Goal: Information Seeking & Learning: Learn about a topic

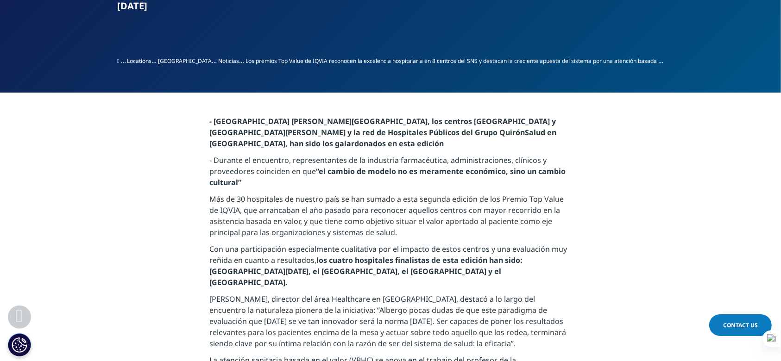
scroll to position [369, 0]
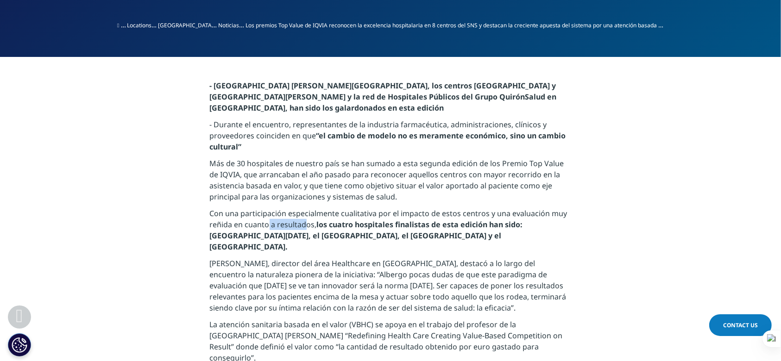
drag, startPoint x: 266, startPoint y: 227, endPoint x: 305, endPoint y: 221, distance: 39.3
click at [305, 221] on p "Con una participación especialmente cualitativa por el impacto de estos centros…" at bounding box center [391, 233] width 362 height 50
click at [377, 186] on p "Más de 30 hospitales de nuestro país se han sumado a esta segunda edición de lo…" at bounding box center [391, 183] width 362 height 50
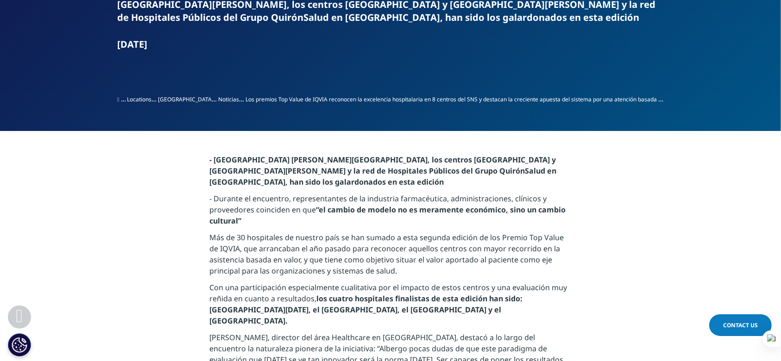
scroll to position [0, 0]
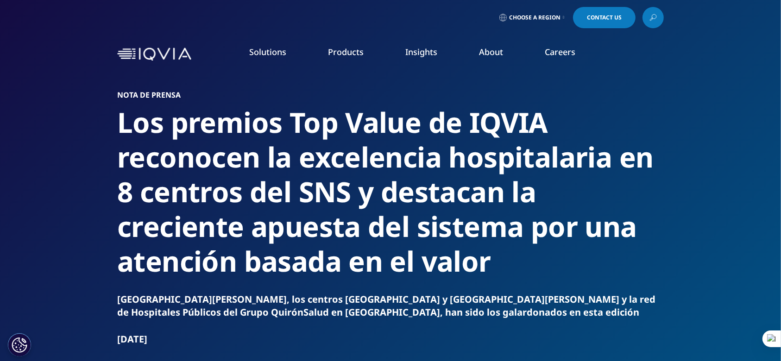
click at [545, 13] on link "Choose a Region" at bounding box center [532, 17] width 69 height 21
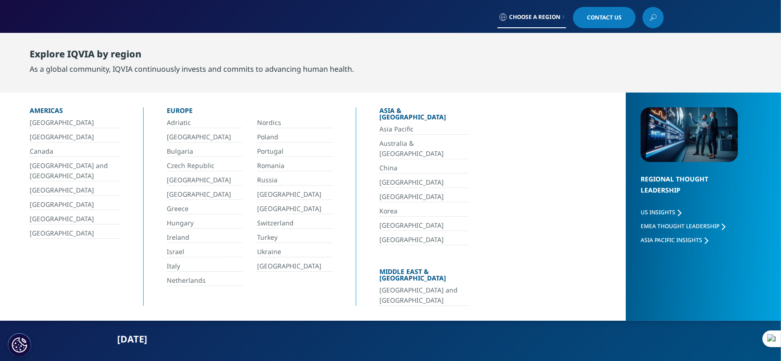
click at [169, 52] on div "Explore IQVIA by region" at bounding box center [192, 56] width 324 height 15
click at [500, 21] on link "Choose a Region" at bounding box center [532, 17] width 69 height 21
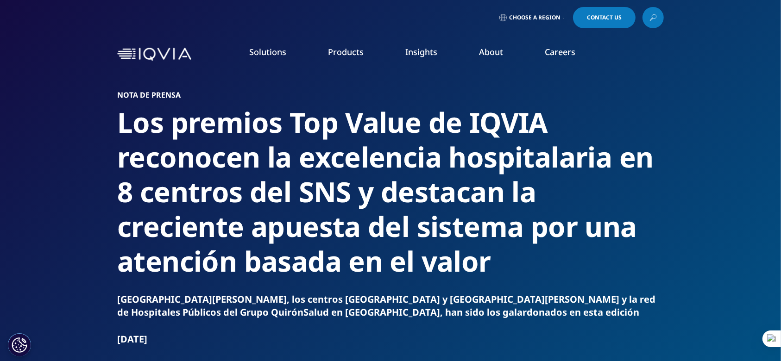
click at [500, 21] on link "Choose a Region" at bounding box center [532, 17] width 69 height 21
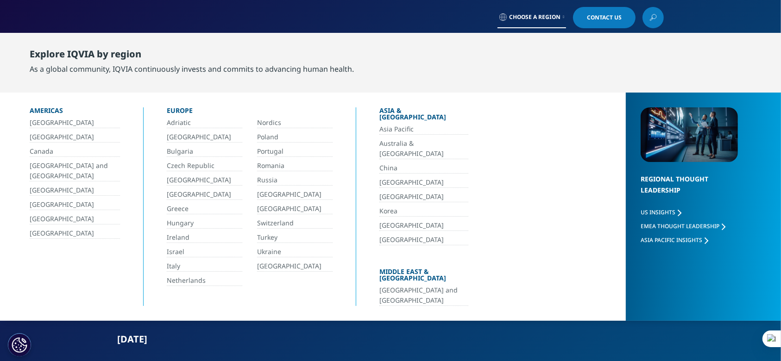
click at [62, 231] on link "[GEOGRAPHIC_DATA]" at bounding box center [75, 233] width 90 height 11
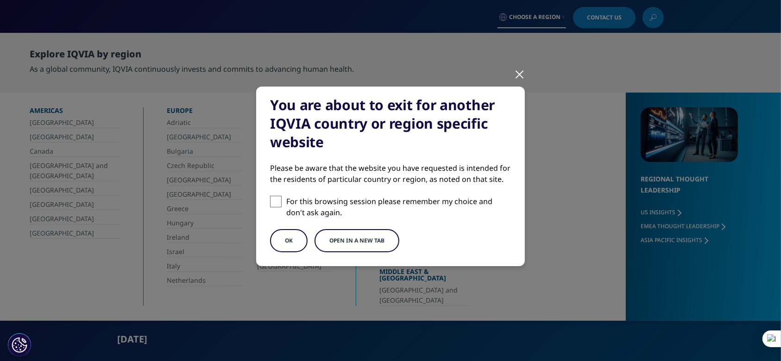
click at [326, 244] on button "Open in a new tab" at bounding box center [357, 240] width 85 height 23
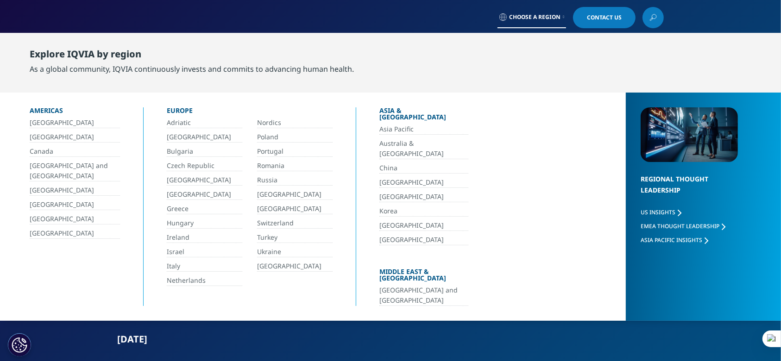
click at [583, 335] on div "oct. 20, 2022" at bounding box center [390, 339] width 547 height 13
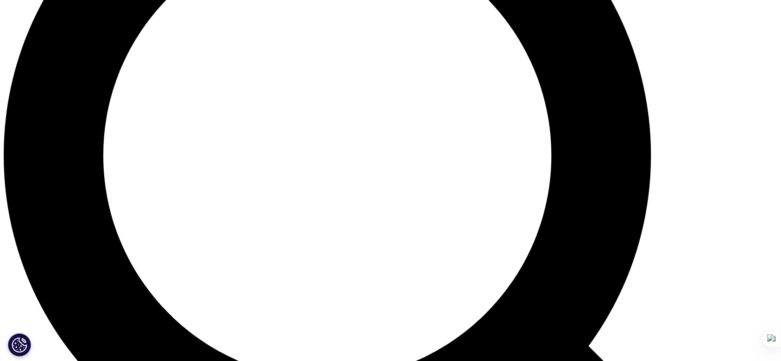
scroll to position [961, 0]
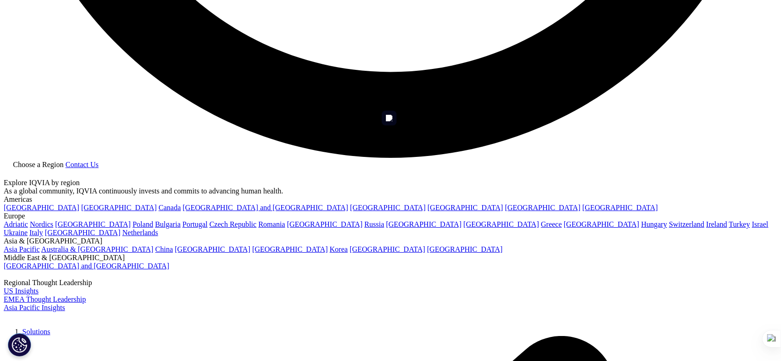
scroll to position [1865, 0]
